Goal: Information Seeking & Learning: Learn about a topic

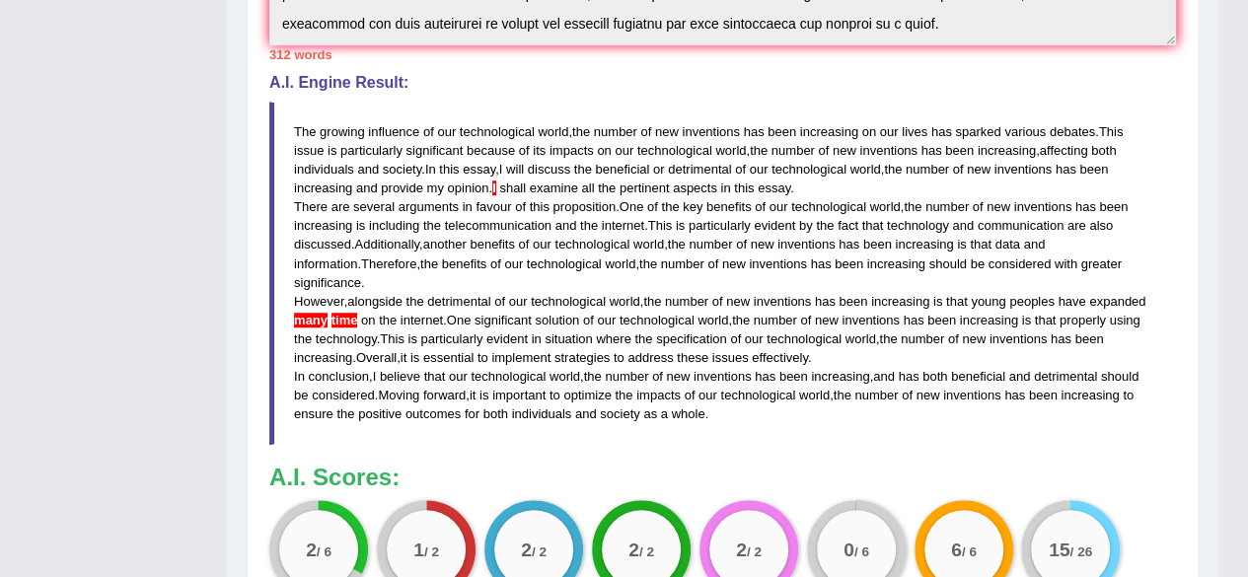
scroll to position [225, 0]
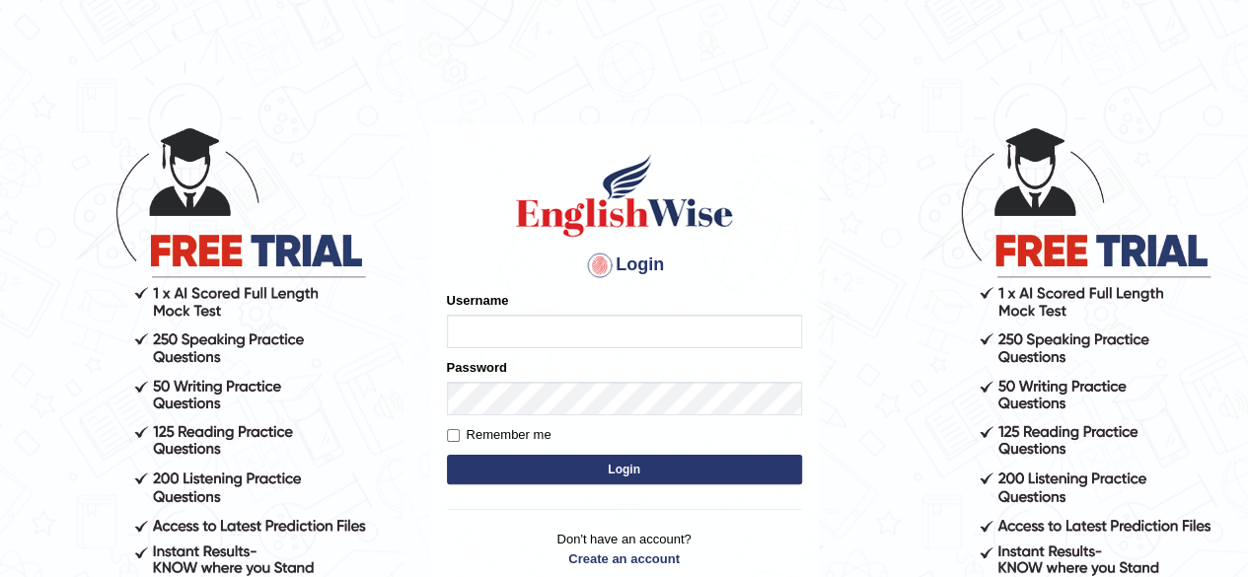
type input "[PERSON_NAME]"
click at [562, 472] on button "Login" at bounding box center [624, 470] width 355 height 30
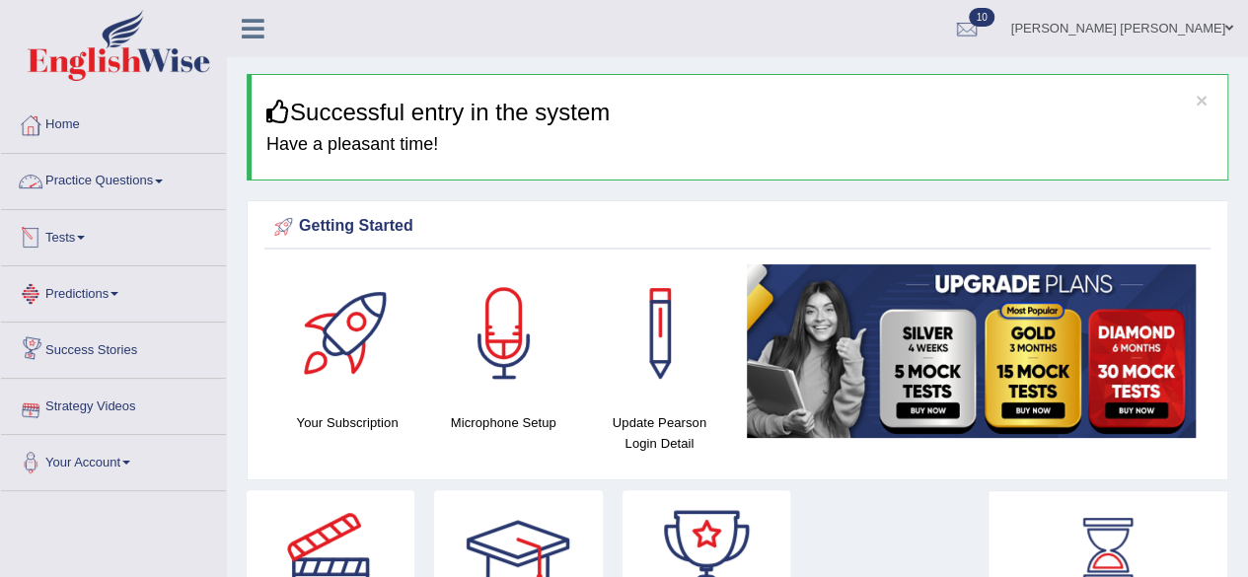
click at [163, 181] on span at bounding box center [159, 182] width 8 height 4
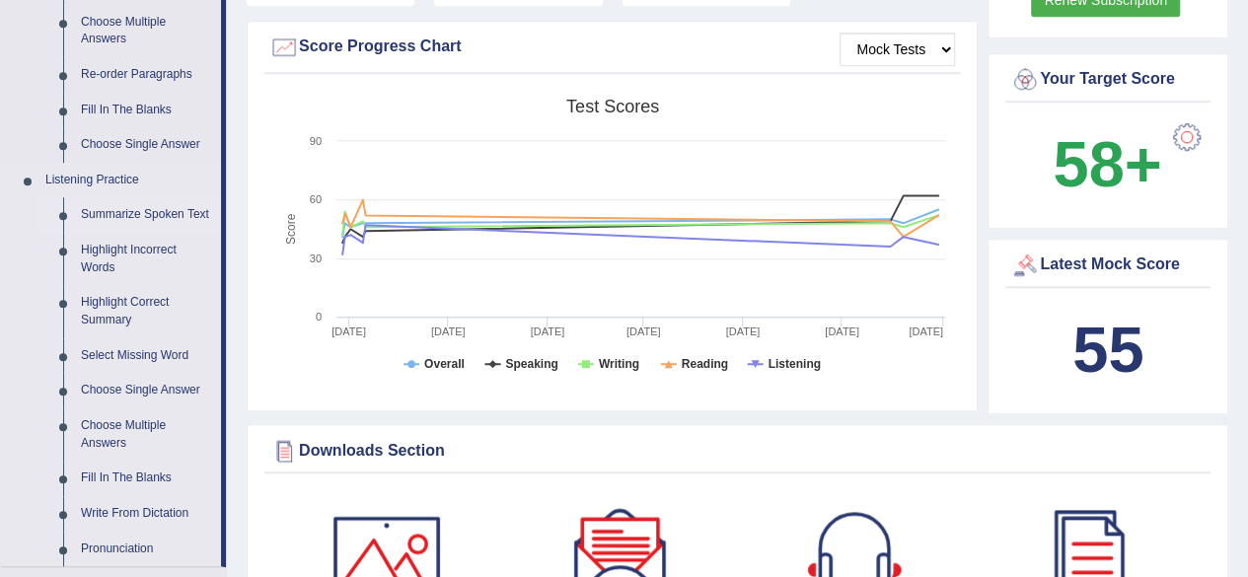
scroll to position [691, 0]
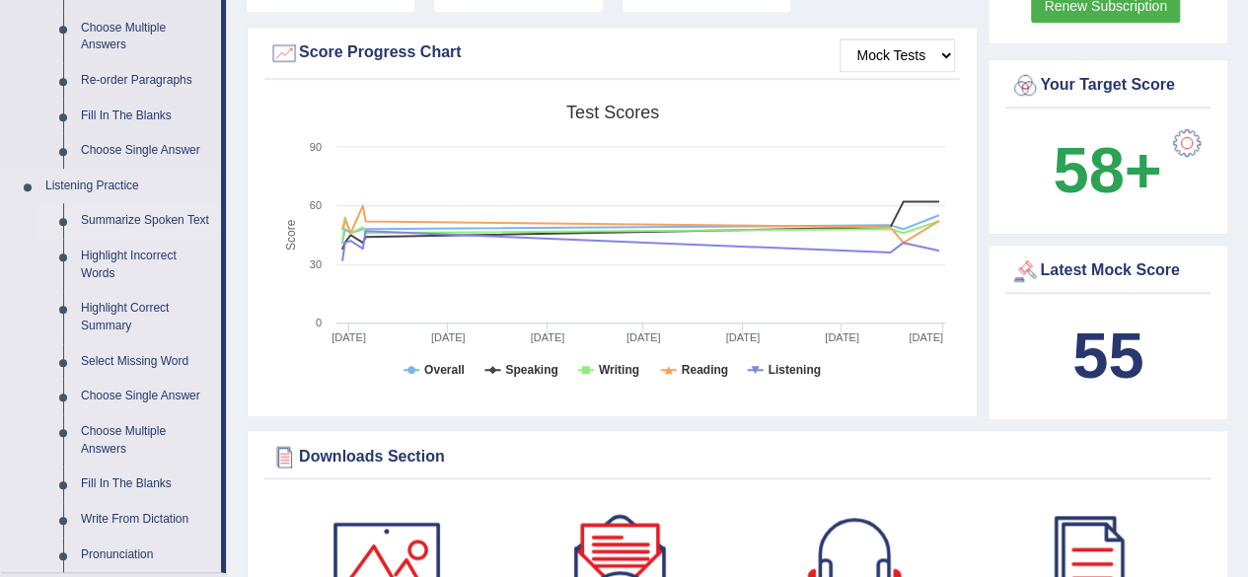
click at [162, 216] on link "Summarize Spoken Text" at bounding box center [146, 221] width 149 height 36
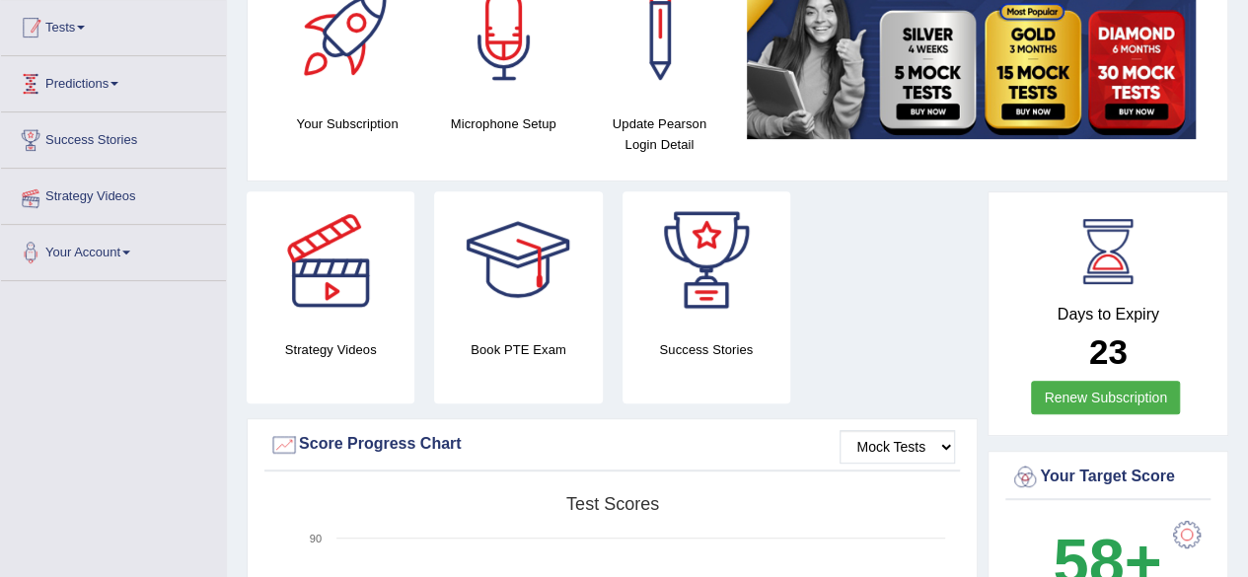
scroll to position [318, 0]
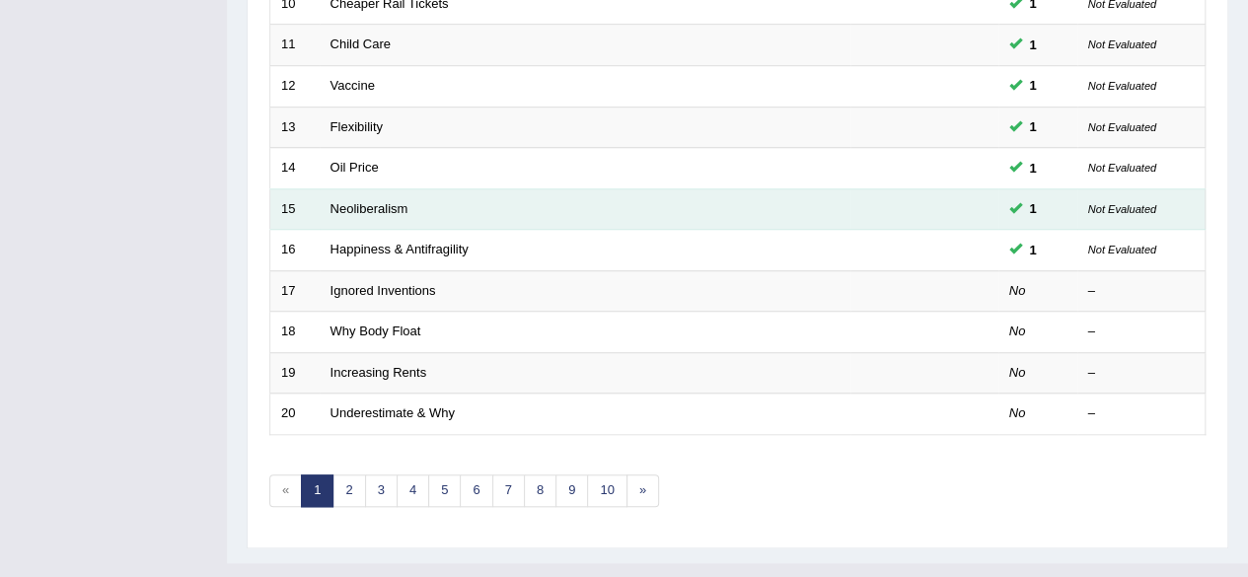
scroll to position [719, 0]
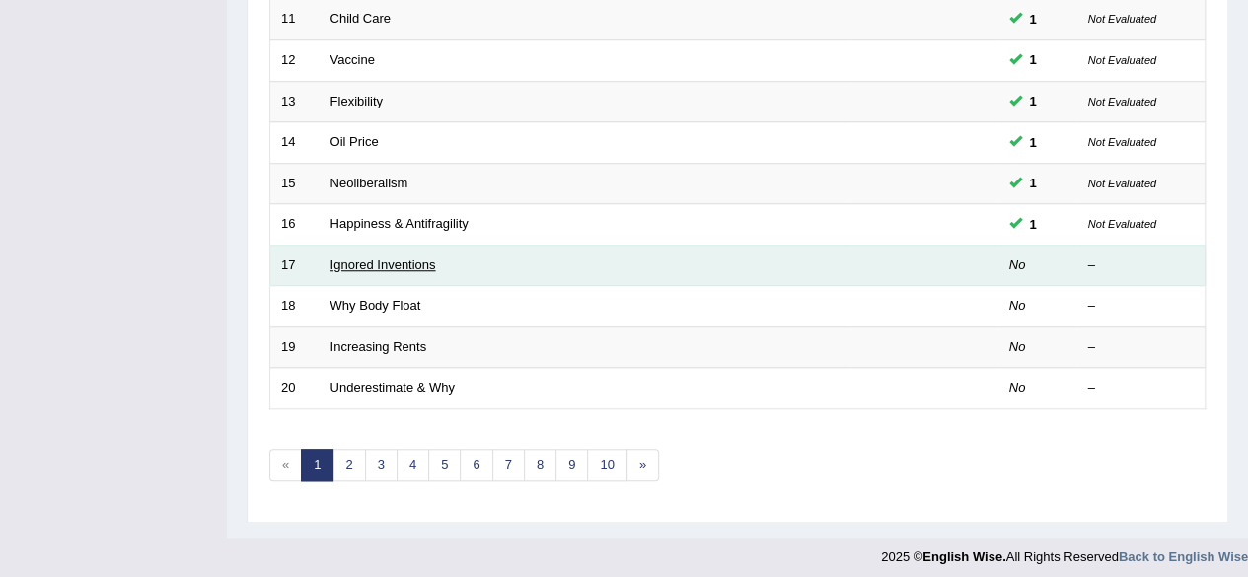
click at [388, 259] on link "Ignored Inventions" at bounding box center [383, 264] width 106 height 15
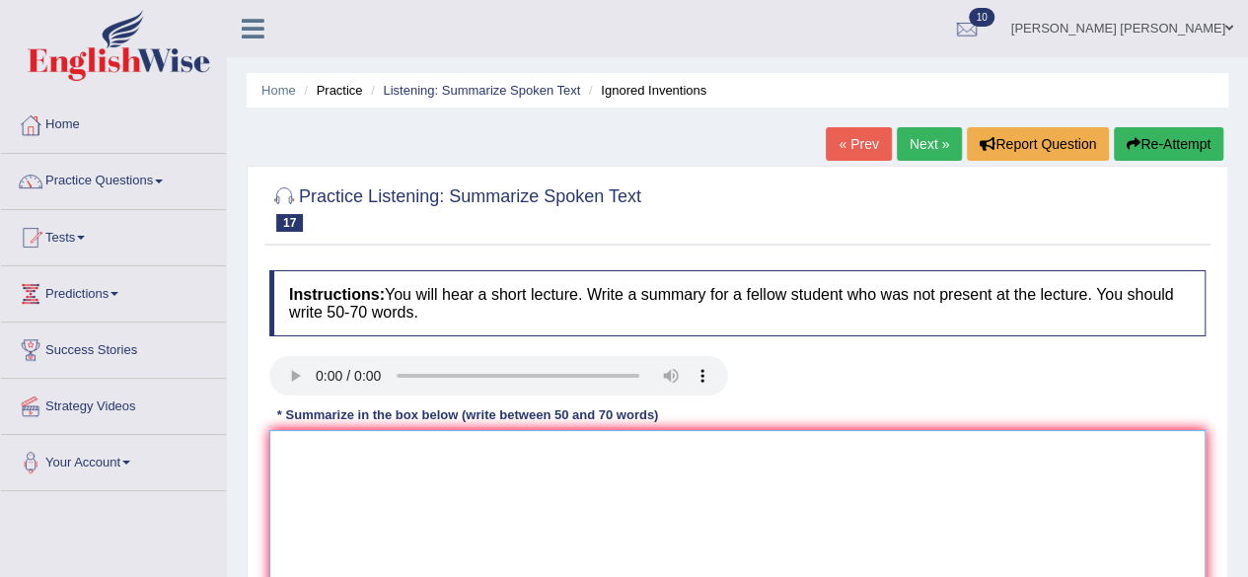
click at [462, 473] on textarea at bounding box center [737, 525] width 936 height 191
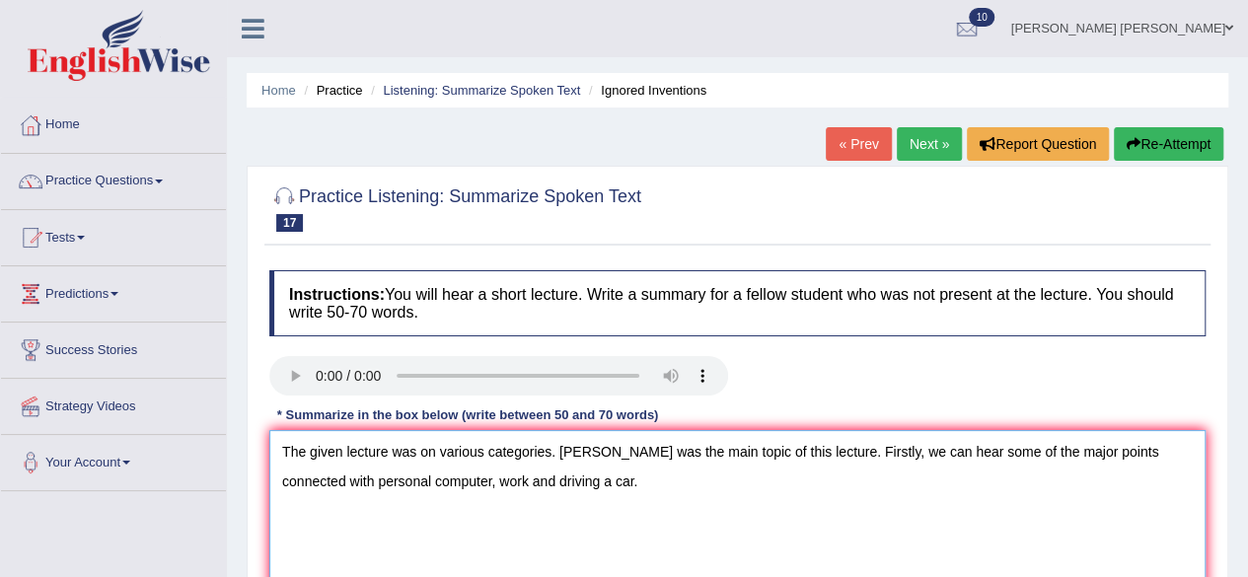
click at [565, 482] on textarea "The given lecture was on various categories. Glass was the main topic of this l…" at bounding box center [737, 525] width 936 height 191
click at [547, 481] on textarea "The given lecture was on various categories. Glass was the main topic of this l…" at bounding box center [737, 525] width 936 height 191
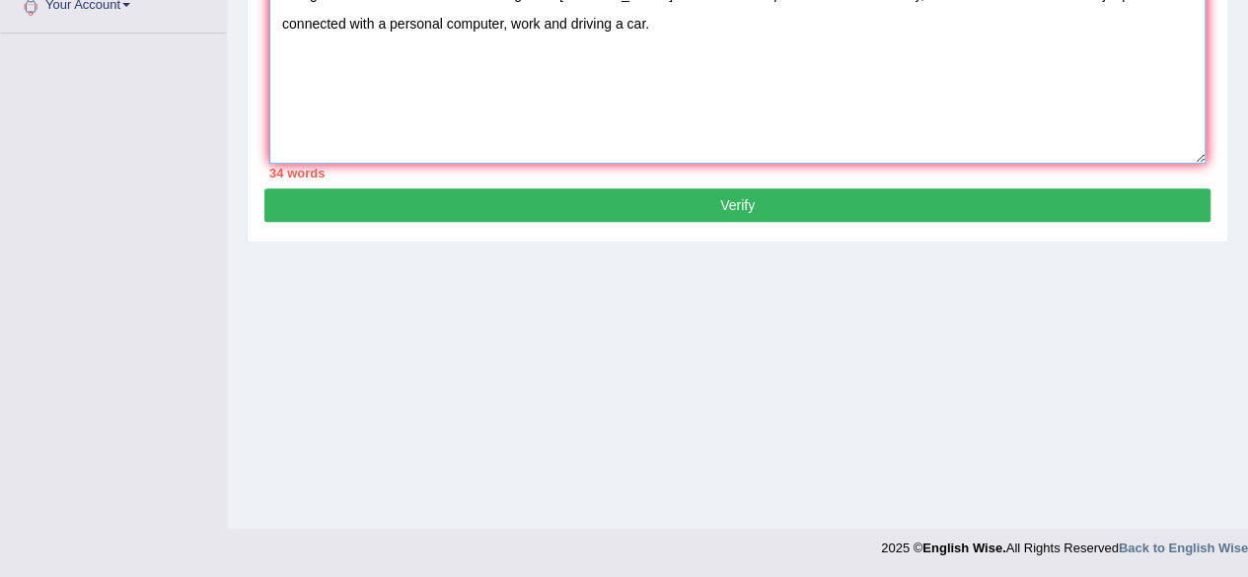
scroll to position [260, 0]
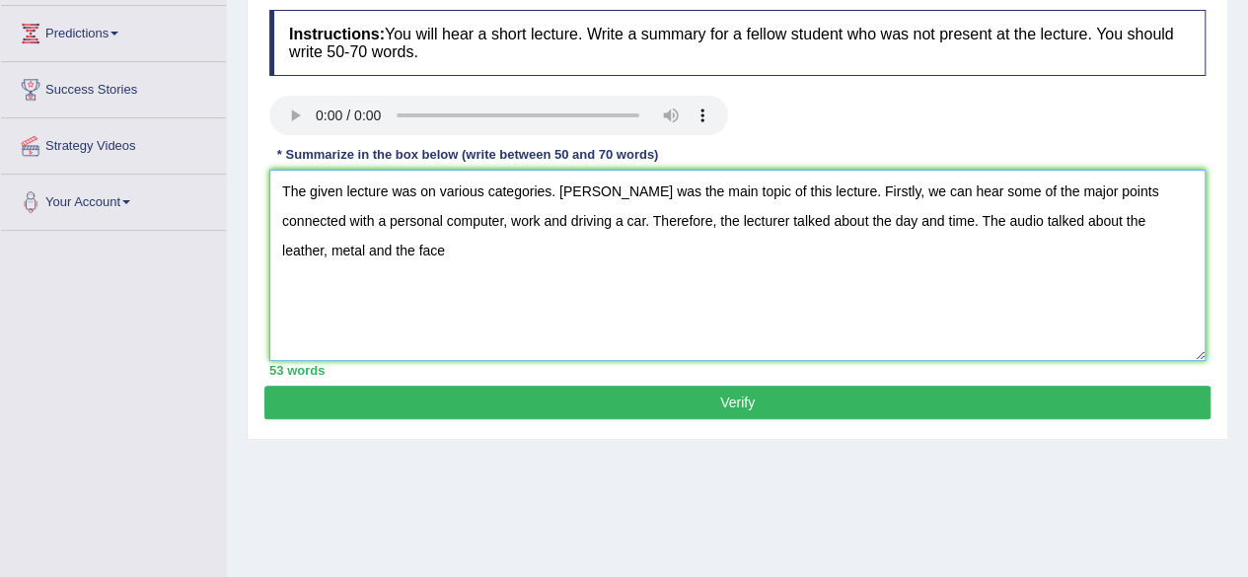
click at [369, 253] on textarea "The given lecture was on various categories. Glass was the main topic of this l…" at bounding box center [737, 265] width 936 height 191
type textarea "The given lecture was on various categories. Glass was the main topic of this l…"
click at [770, 405] on button "Verify" at bounding box center [737, 403] width 946 height 34
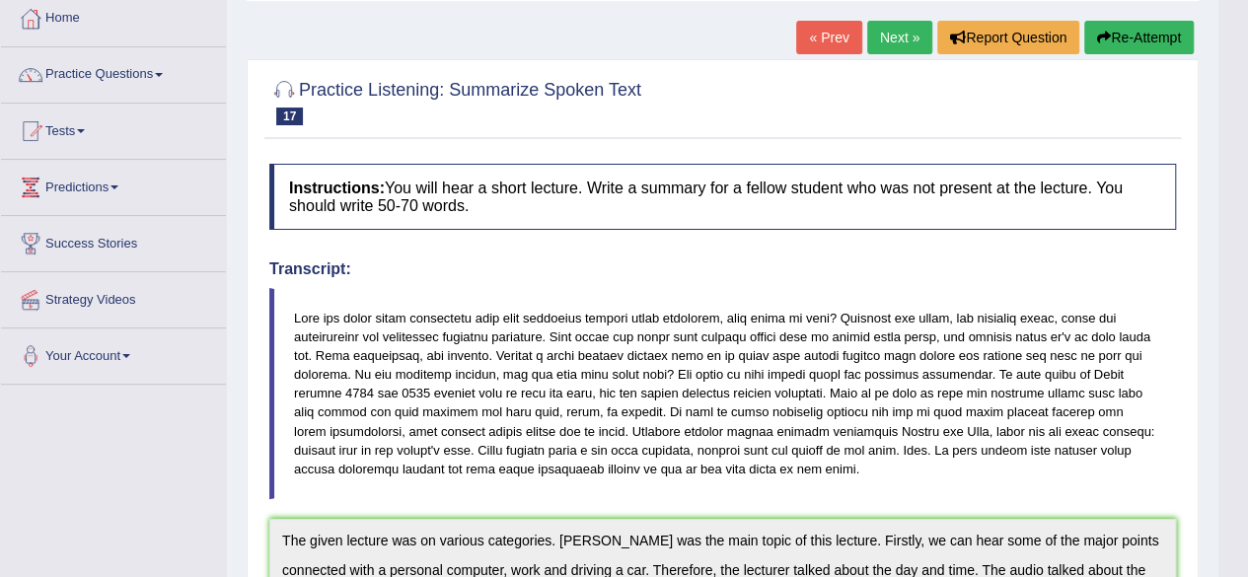
scroll to position [0, 0]
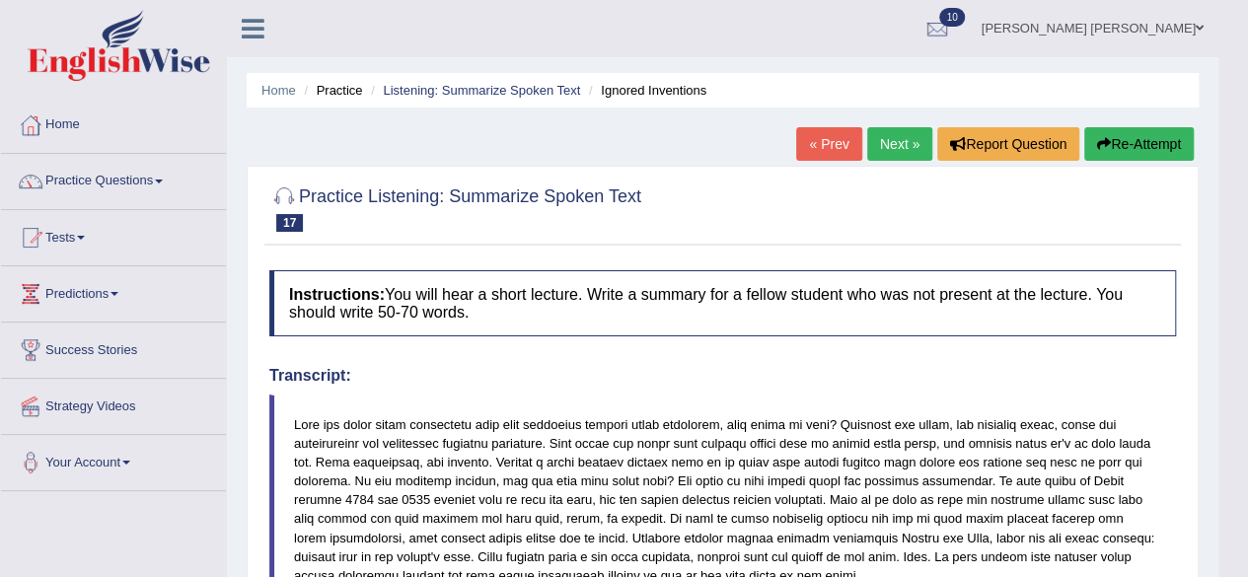
click at [896, 147] on link "Next »" at bounding box center [899, 144] width 65 height 34
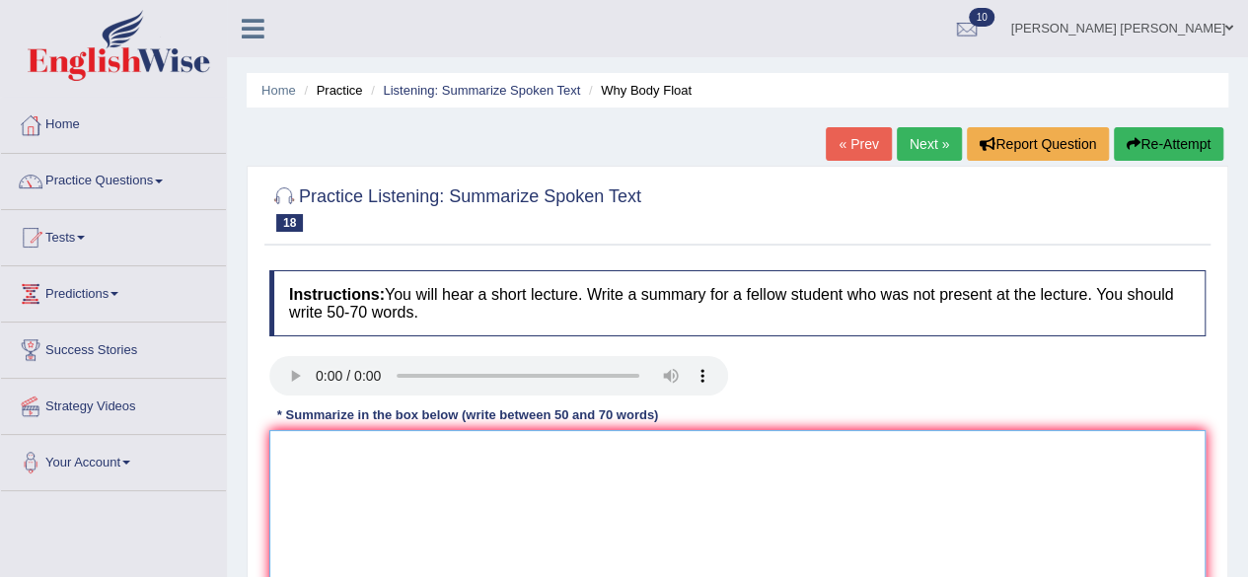
click at [758, 466] on textarea at bounding box center [737, 525] width 936 height 191
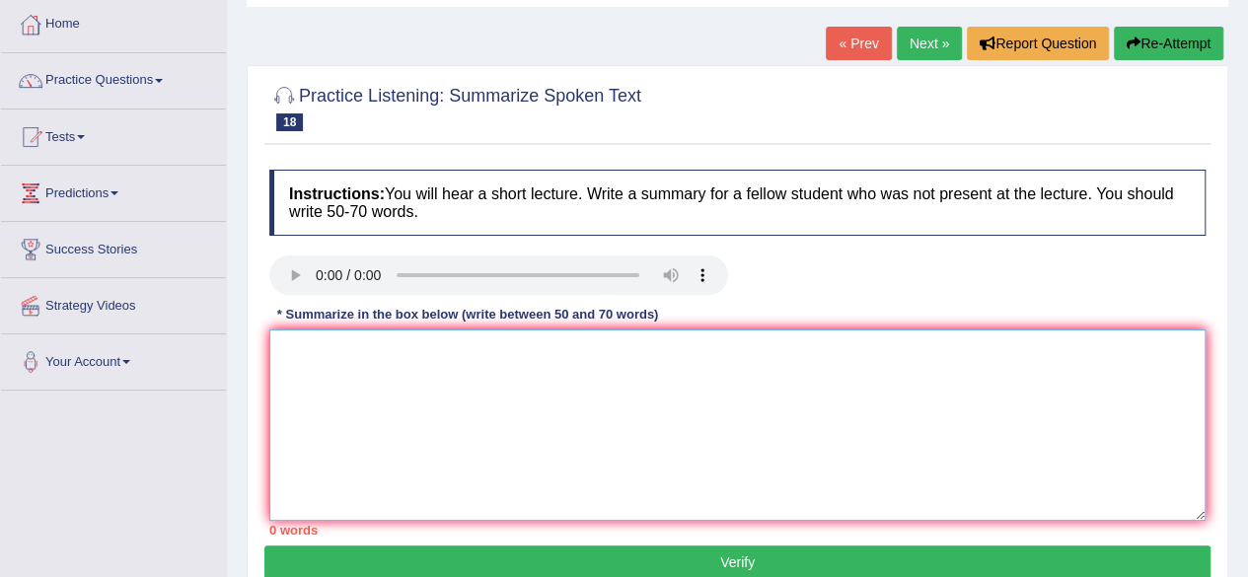
scroll to position [197, 0]
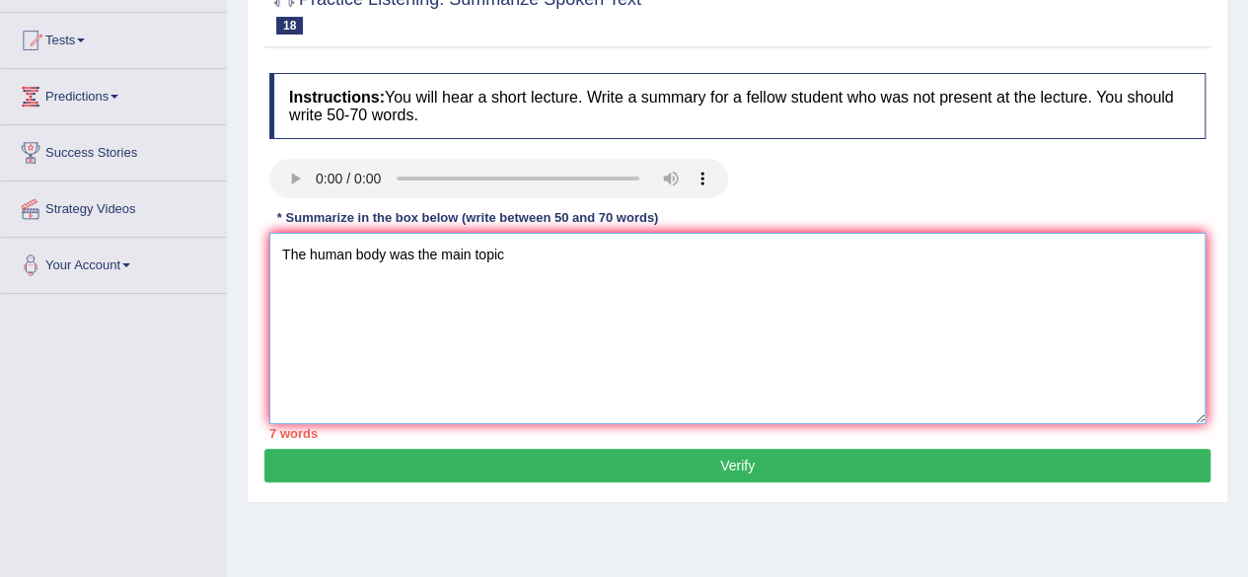
click at [525, 265] on textarea "The human body was the main topic" at bounding box center [737, 328] width 936 height 191
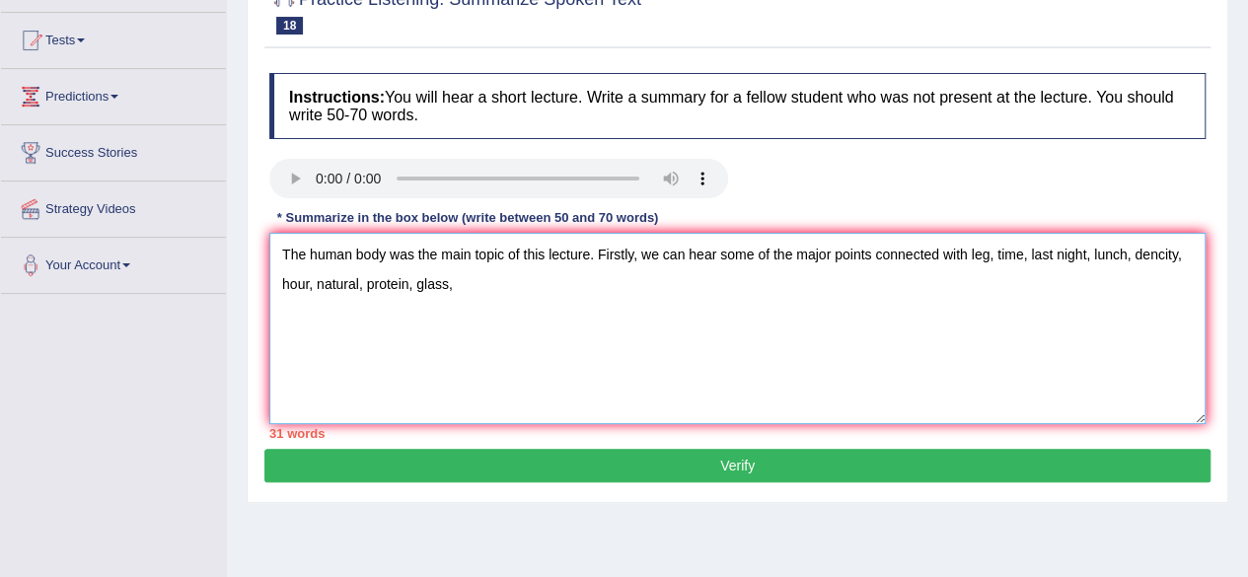
click at [466, 290] on textarea "The human body was the main topic of this lecture. Firstly, we can hear some of…" at bounding box center [737, 328] width 936 height 191
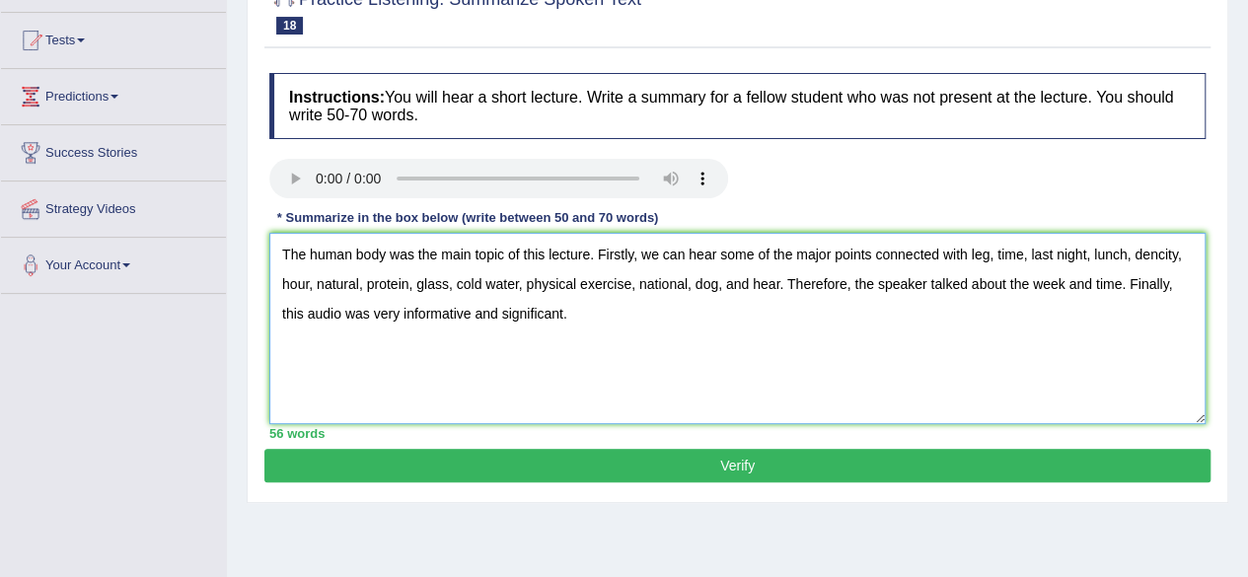
type textarea "The human body was the main topic of this lecture. Firstly, we can hear some of…"
click at [751, 463] on button "Verify" at bounding box center [737, 466] width 946 height 34
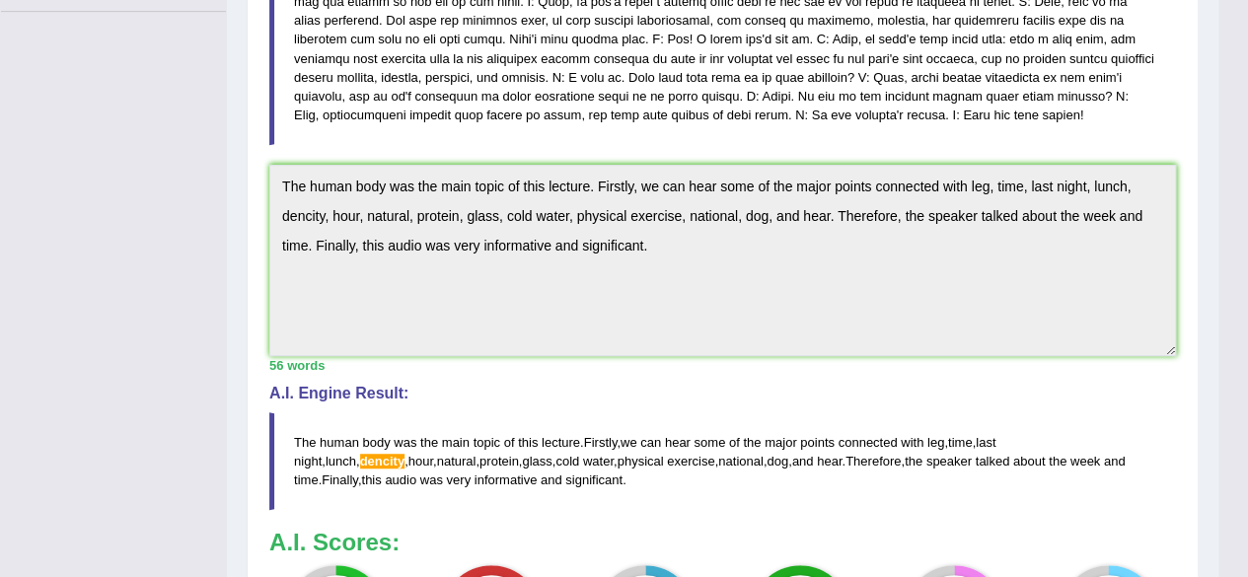
scroll to position [288, 0]
